Goal: Transaction & Acquisition: Purchase product/service

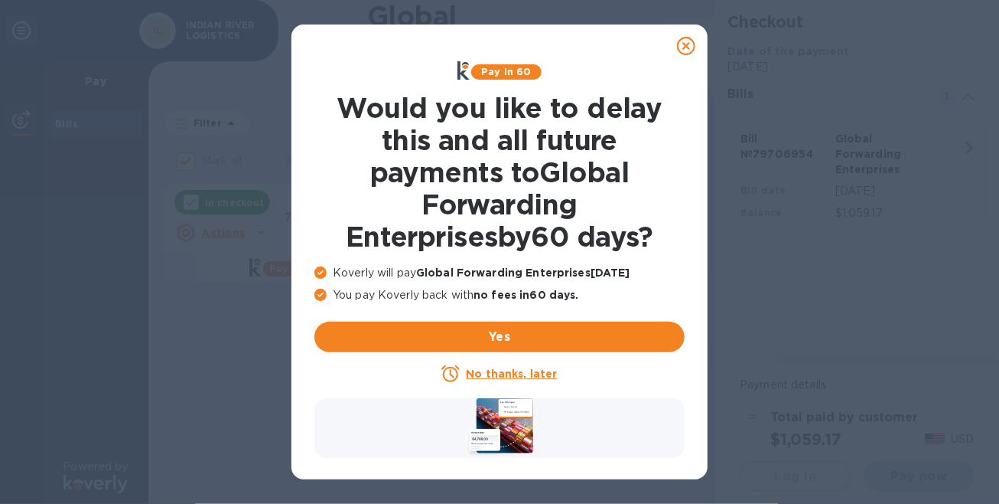
checkbox input "false"
click at [493, 372] on u "No thanks, later" at bounding box center [511, 373] width 91 height 12
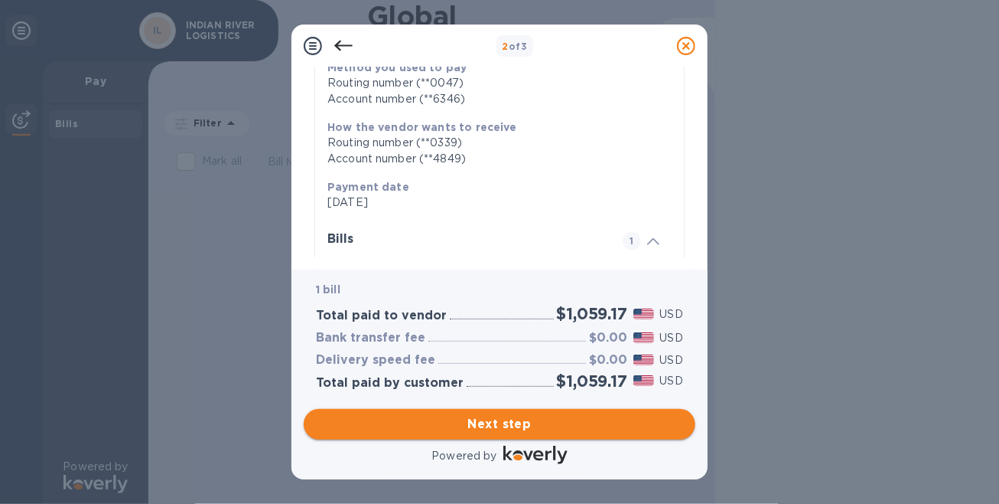
scroll to position [230, 0]
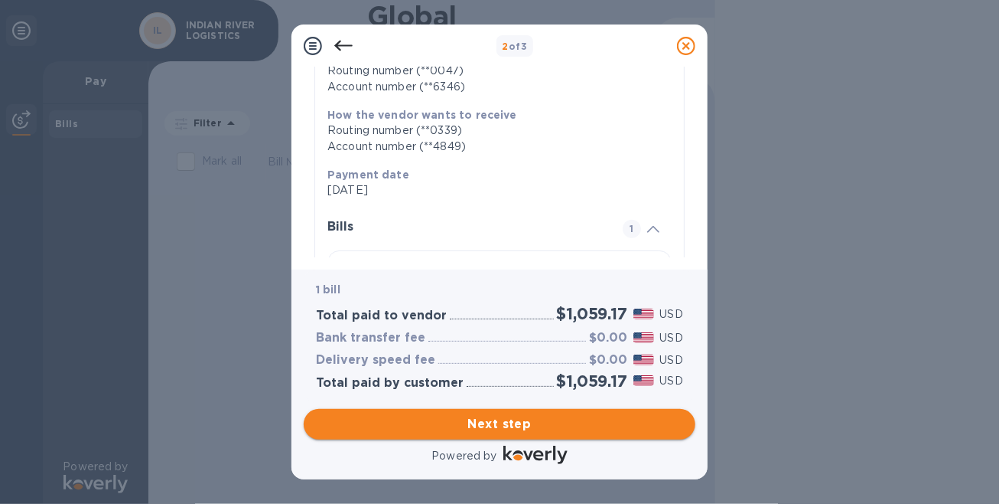
click at [505, 424] on span "Next step" at bounding box center [499, 424] width 367 height 18
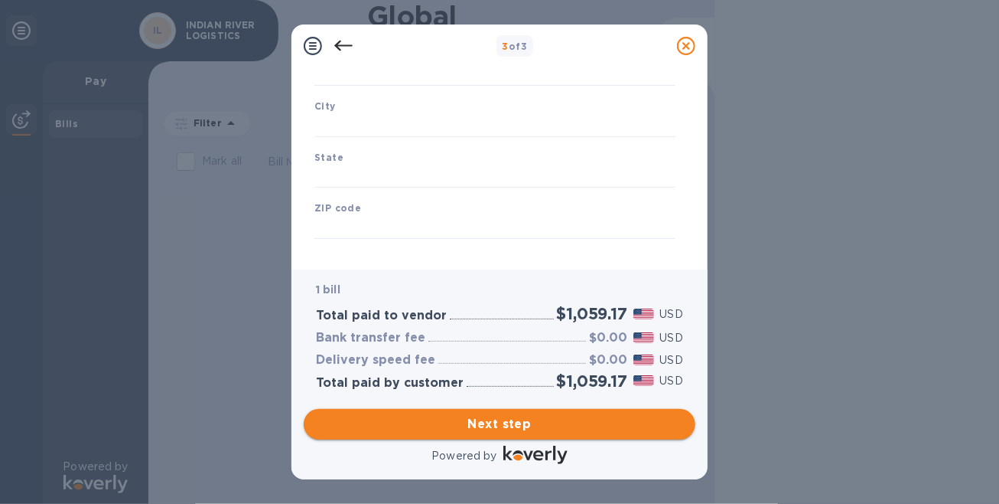
type input "[GEOGRAPHIC_DATA]"
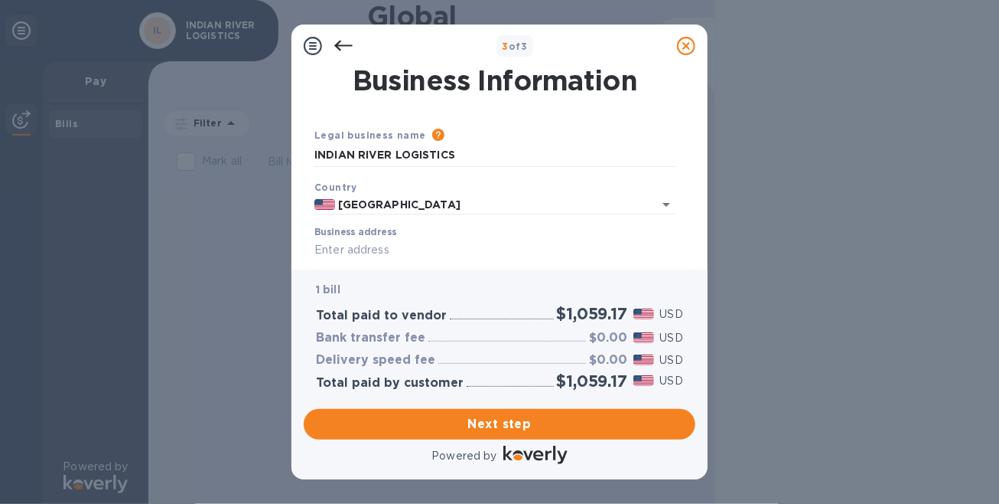
scroll to position [77, 0]
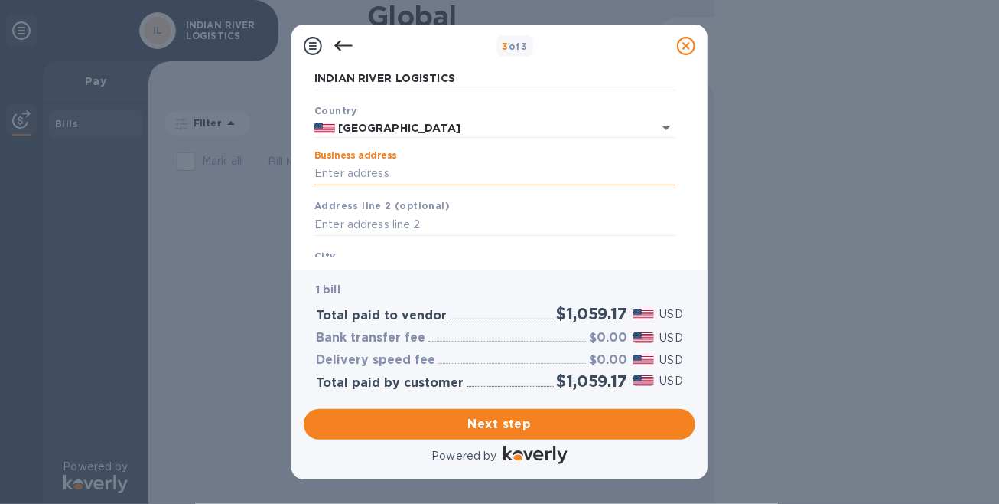
click at [415, 174] on input "Business address" at bounding box center [495, 173] width 361 height 23
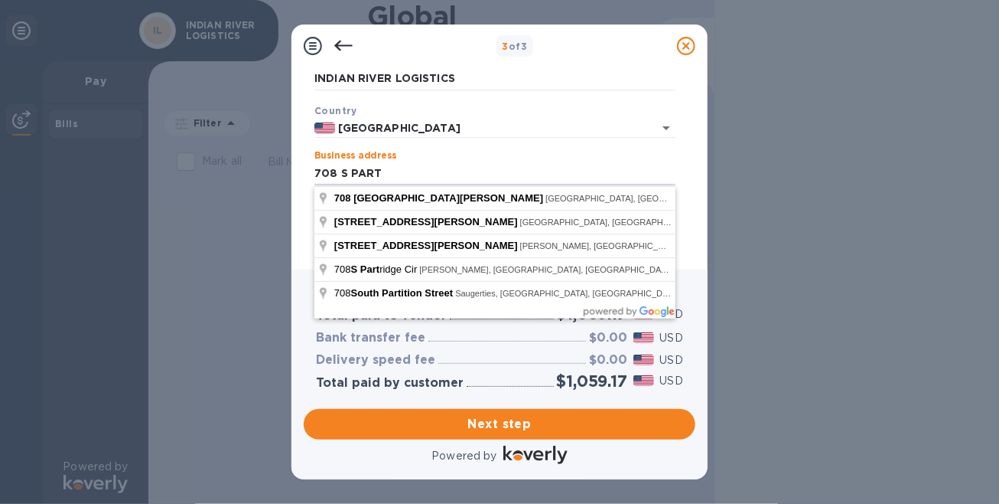
type input "[STREET_ADDRESS]"
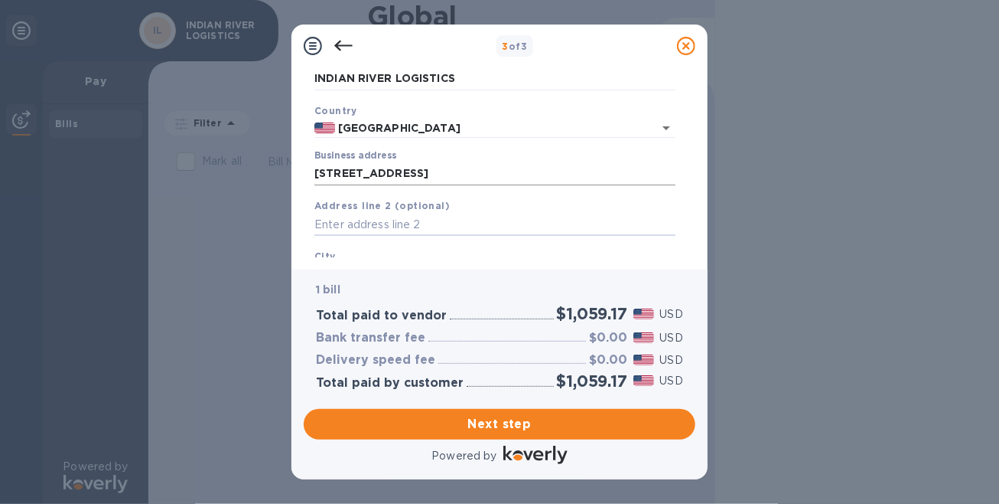
scroll to position [230, 0]
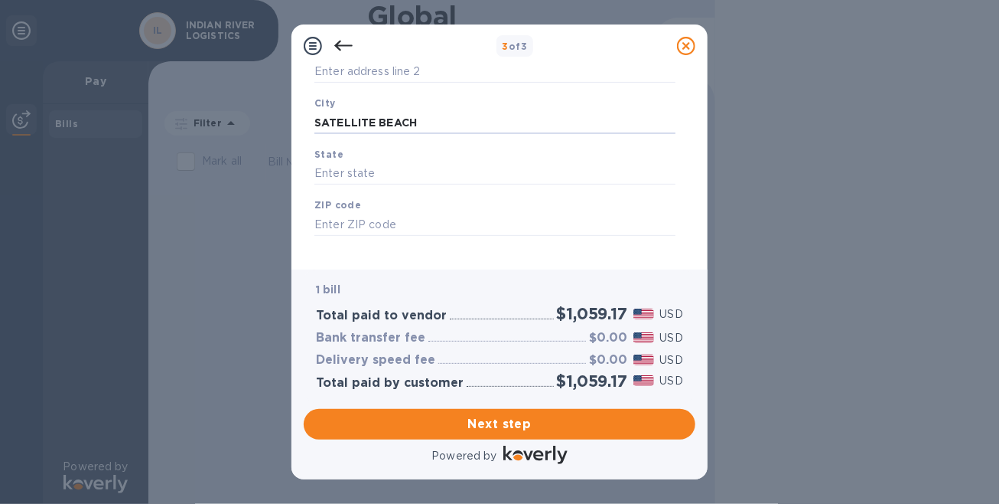
type input "SATELLITE BEACH"
type input "FL"
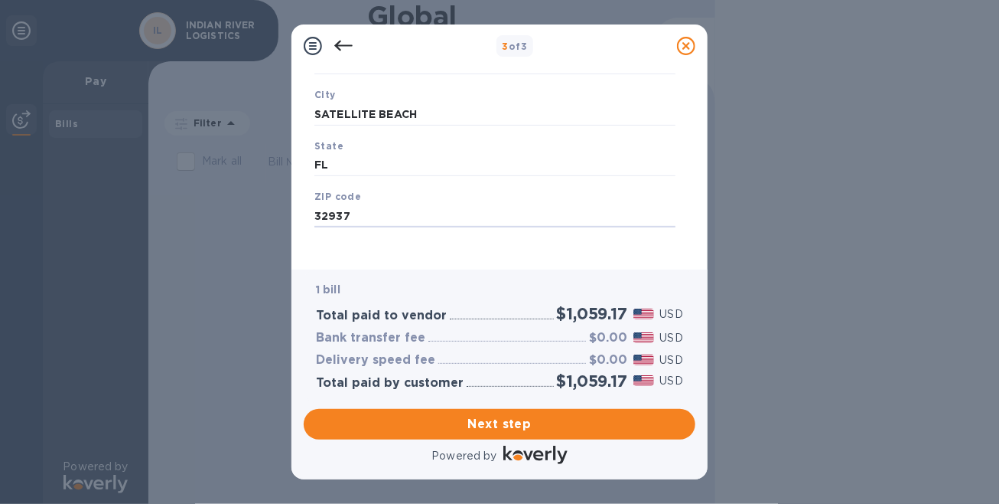
scroll to position [246, 0]
type input "32937"
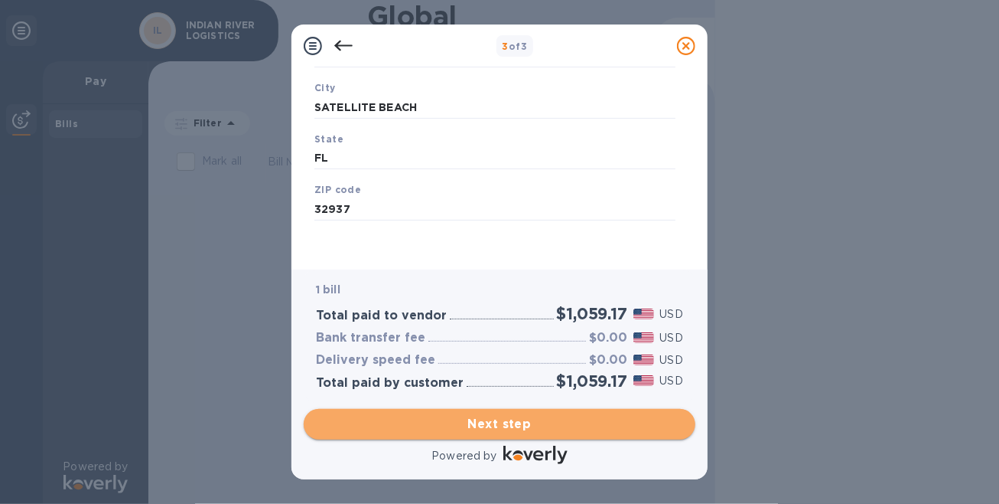
click at [487, 421] on span "Next step" at bounding box center [499, 424] width 367 height 18
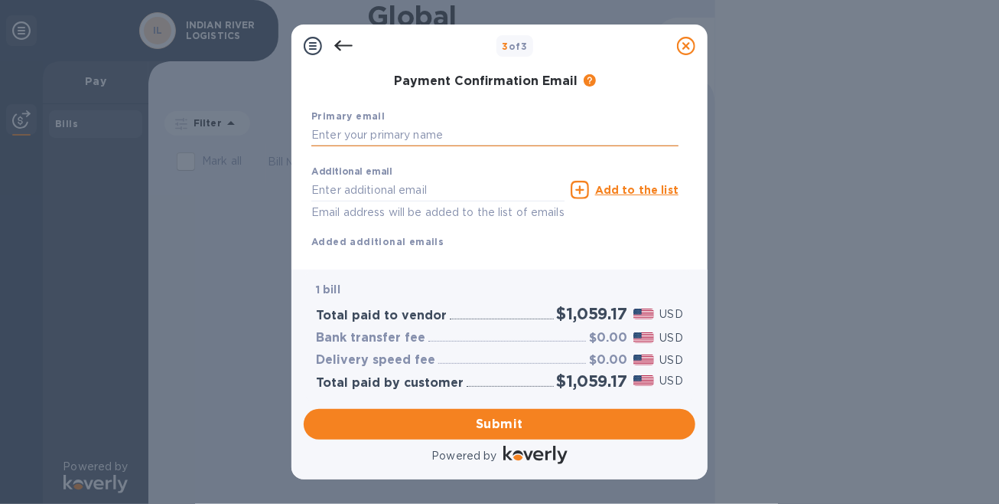
click at [425, 140] on input "text" at bounding box center [494, 135] width 367 height 23
click at [461, 131] on input "[EMAIL_ADDRESS][DOMAIN_NAME]" at bounding box center [494, 135] width 367 height 23
type input "[EMAIL_ADDRESS][DOMAIN_NAME]"
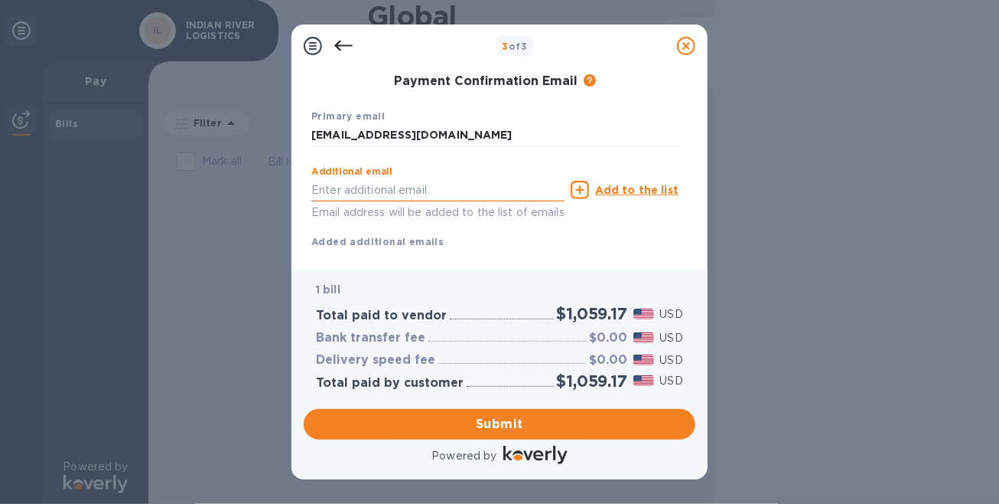
scroll to position [282, 0]
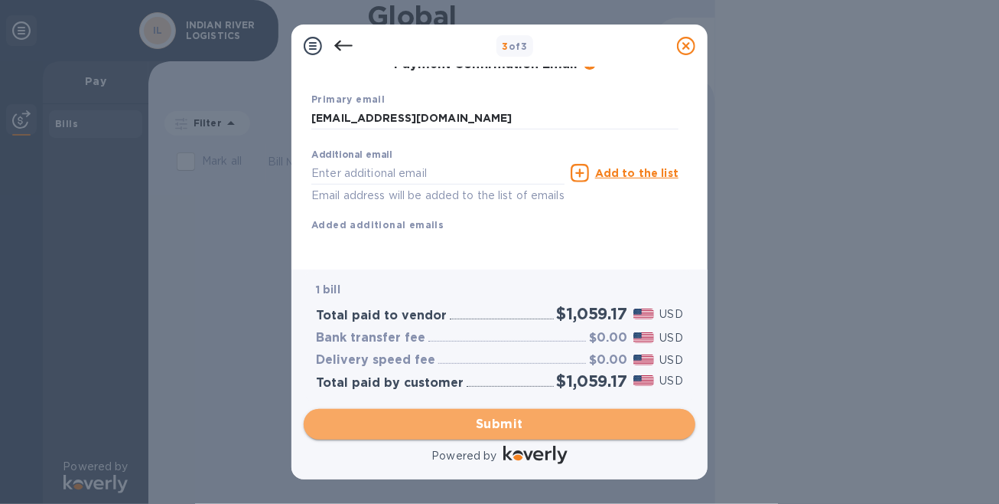
click at [505, 421] on span "Submit" at bounding box center [499, 424] width 367 height 18
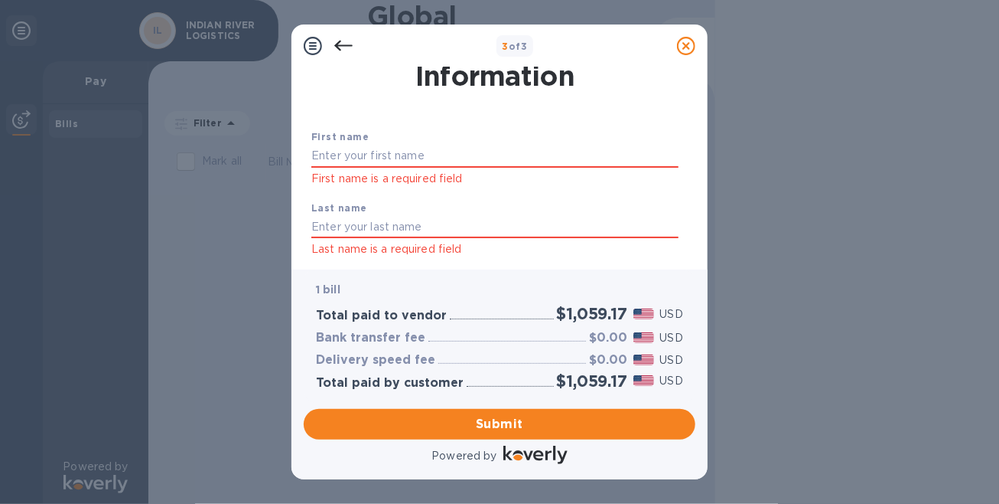
scroll to position [0, 0]
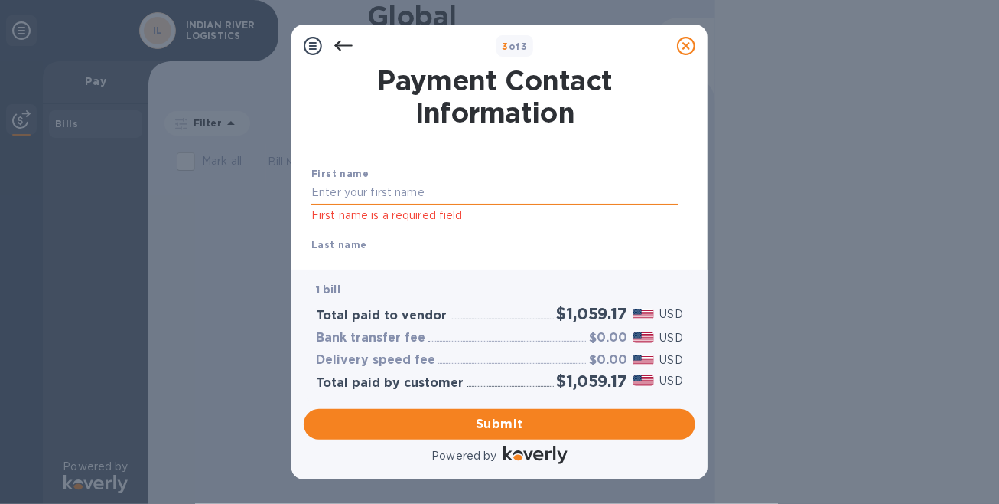
click at [361, 198] on input "text" at bounding box center [494, 192] width 367 height 23
type input "[PERSON_NAME]"
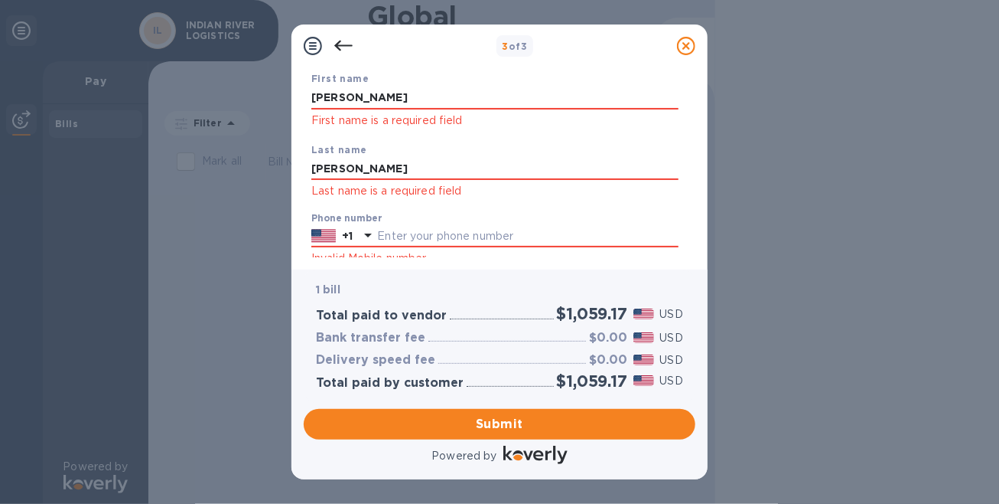
scroll to position [171, 0]
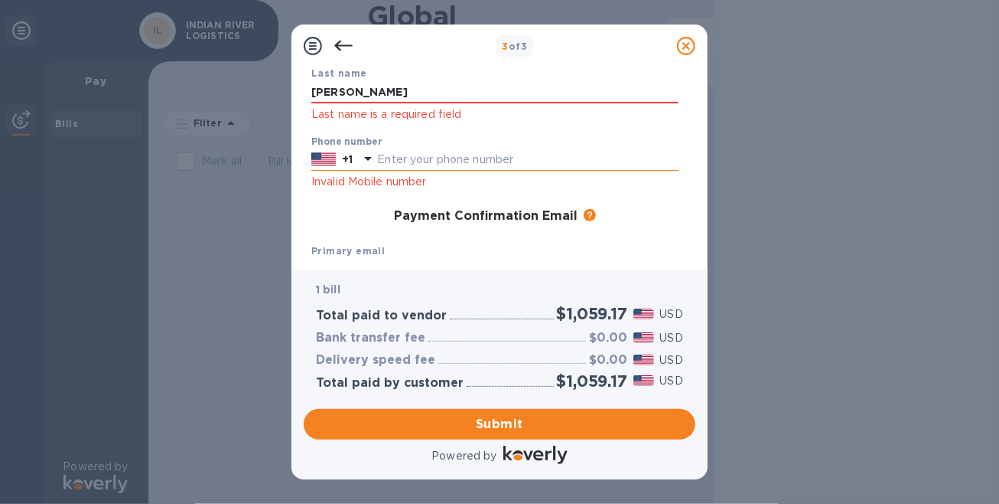
type input "[PERSON_NAME]"
click at [446, 160] on input "text" at bounding box center [528, 159] width 302 height 23
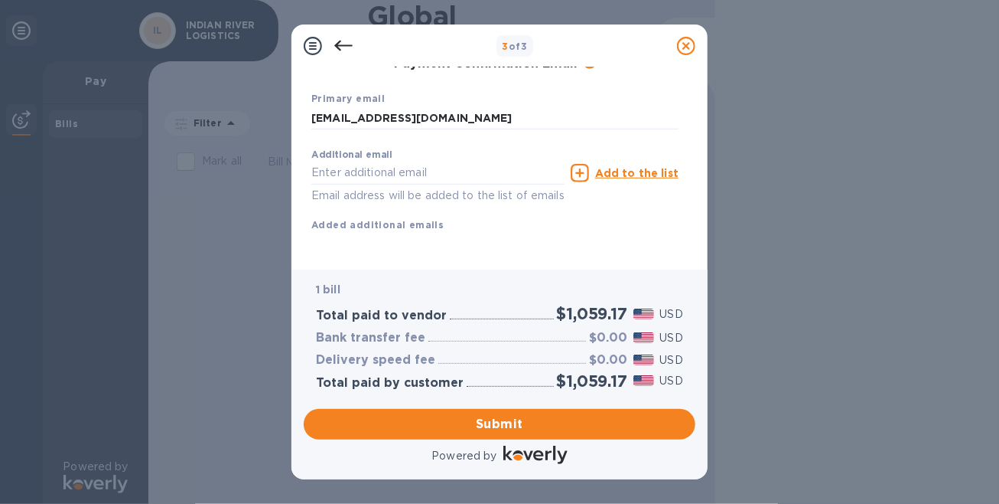
scroll to position [342, 0]
type input "3216004255"
click at [494, 424] on span "Submit" at bounding box center [499, 424] width 367 height 18
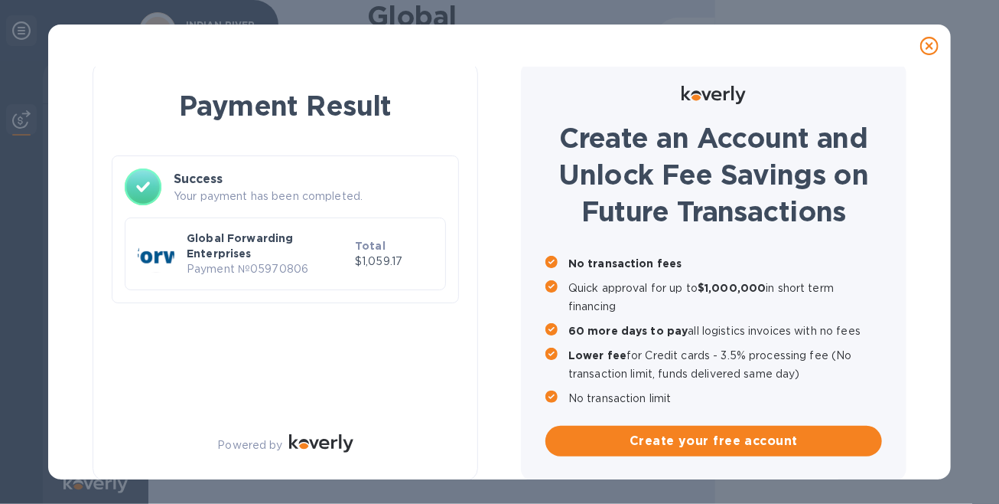
scroll to position [13, 0]
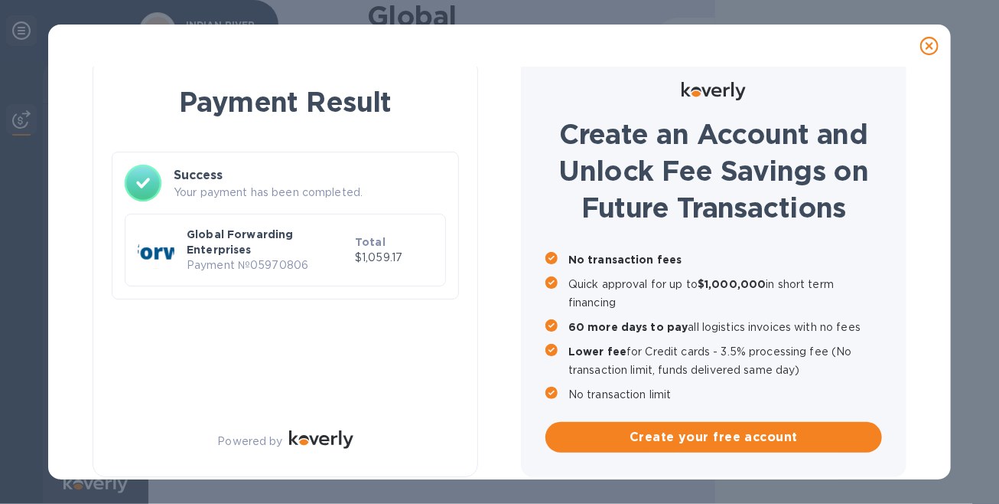
click at [308, 266] on p "Payment № 05970806" at bounding box center [268, 265] width 162 height 16
drag, startPoint x: 312, startPoint y: 263, endPoint x: 188, endPoint y: 269, distance: 124.1
click at [188, 269] on p "Payment № 05970806" at bounding box center [268, 265] width 162 height 16
copy p "Payment № 05970806"
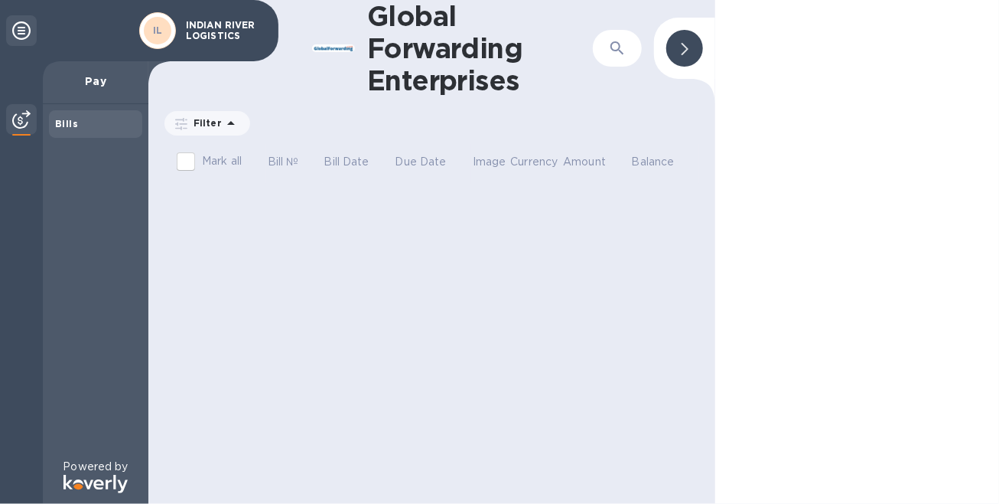
click at [16, 30] on icon at bounding box center [21, 30] width 18 height 18
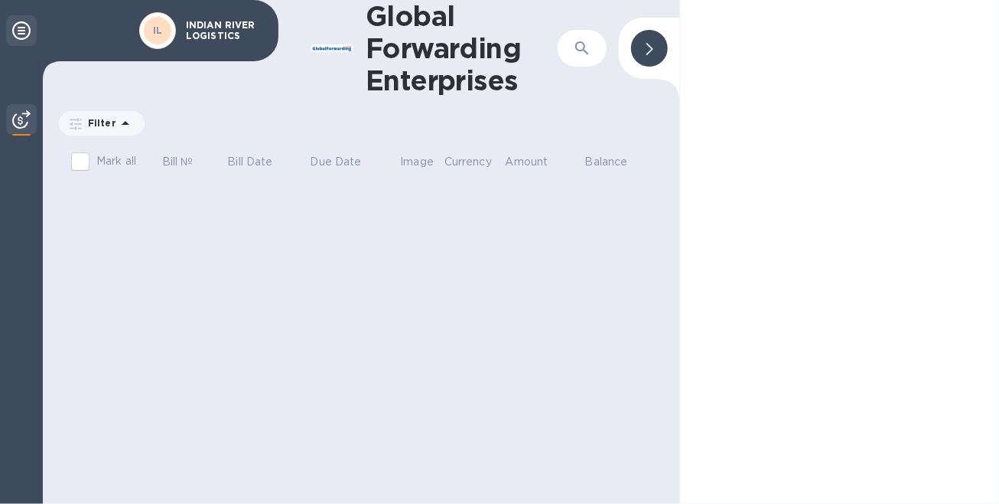
click at [16, 31] on icon at bounding box center [21, 30] width 18 height 18
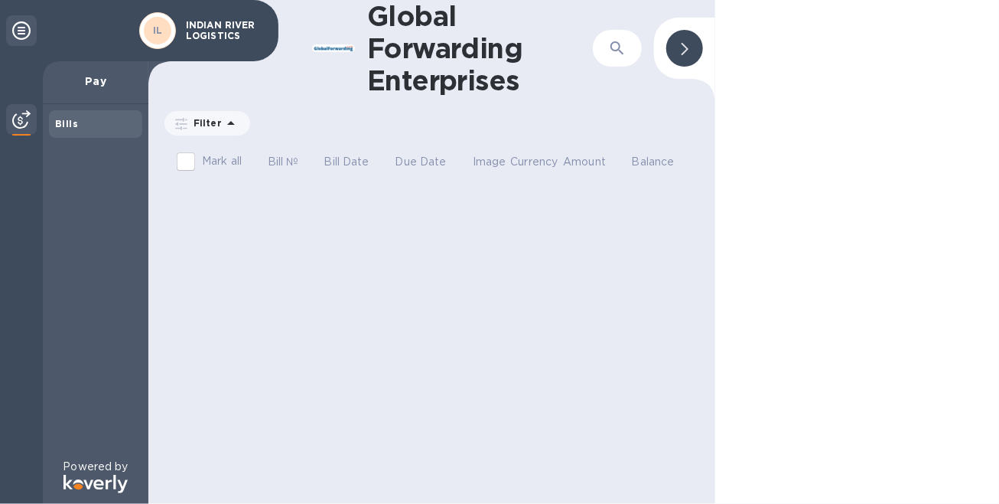
click at [218, 24] on p "INDIAN RIVER LOGISTICS" at bounding box center [224, 30] width 77 height 21
click at [161, 26] on b "IL" at bounding box center [158, 29] width 10 height 11
click at [153, 31] on b "IL" at bounding box center [158, 29] width 10 height 11
click at [685, 44] on icon at bounding box center [685, 49] width 7 height 12
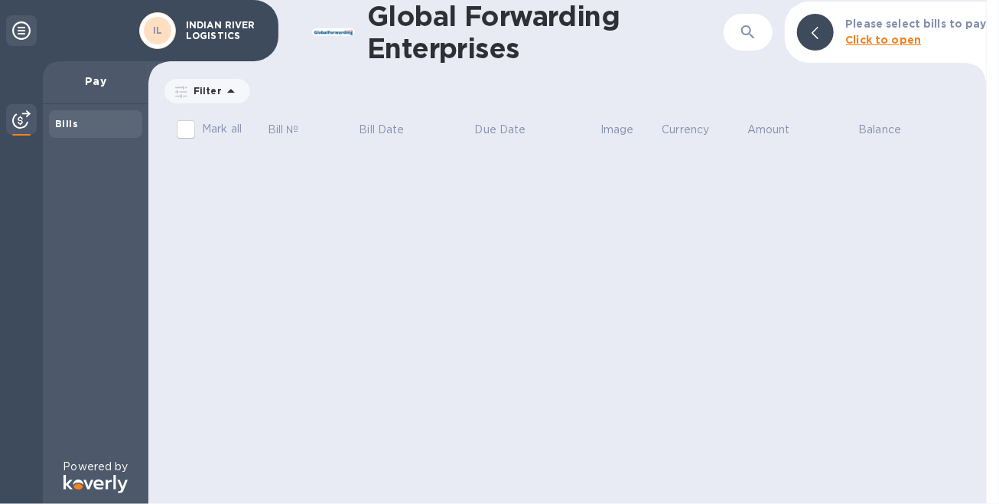
click at [24, 28] on icon at bounding box center [21, 30] width 18 height 18
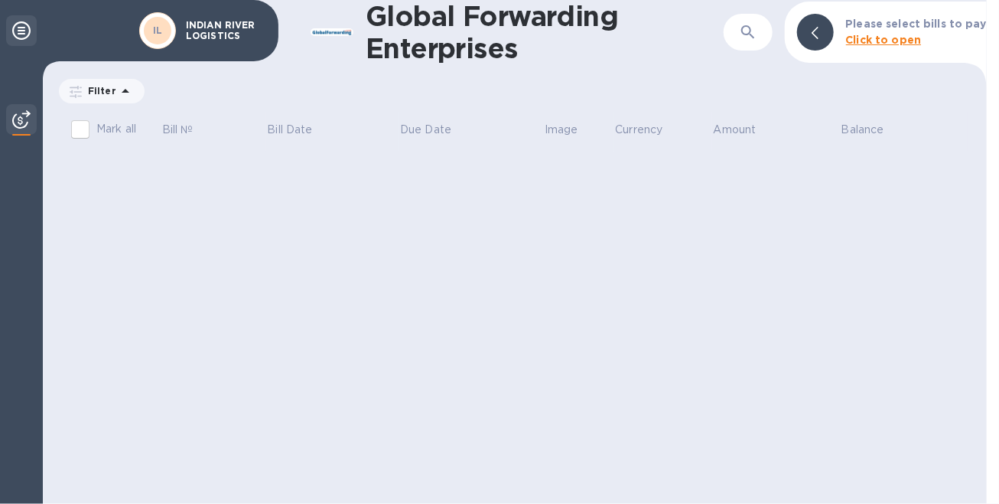
click at [24, 28] on icon at bounding box center [21, 30] width 18 height 18
